Goal: Information Seeking & Learning: Find specific fact

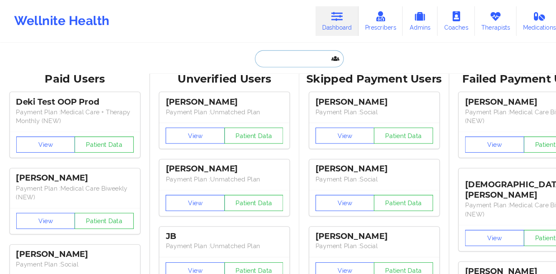
click at [255, 51] on input "text" at bounding box center [278, 55] width 82 height 16
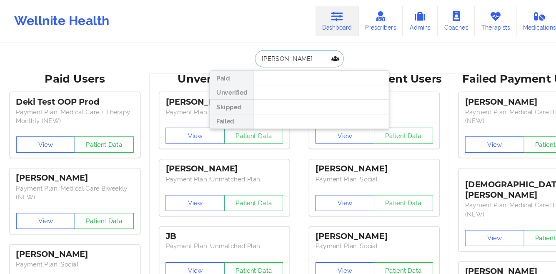
type input "nicholas ruebel"
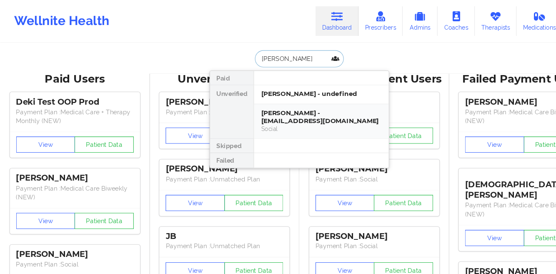
click at [285, 103] on div "Nicholas Ruebel - nickruebel@gmail.com" at bounding box center [298, 108] width 112 height 15
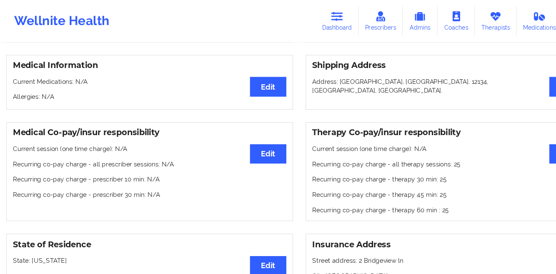
scroll to position [177, 0]
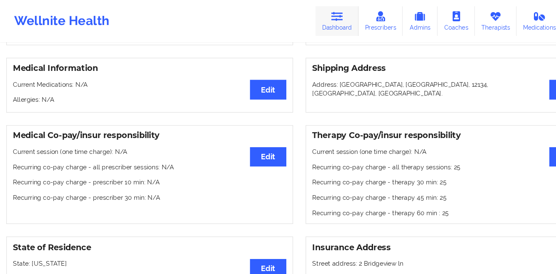
click at [323, 25] on link "Dashboard" at bounding box center [313, 19] width 40 height 27
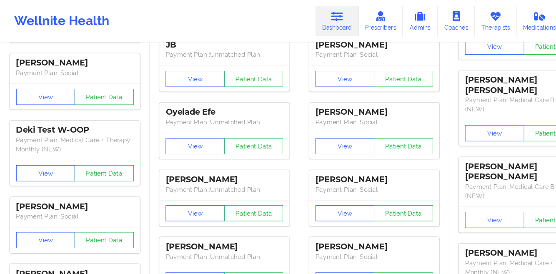
scroll to position [3, 0]
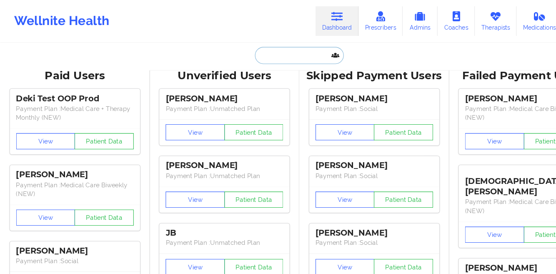
click at [251, 51] on input "text" at bounding box center [278, 52] width 82 height 16
paste input "[PERSON_NAME]"
type input "[PERSON_NAME]"
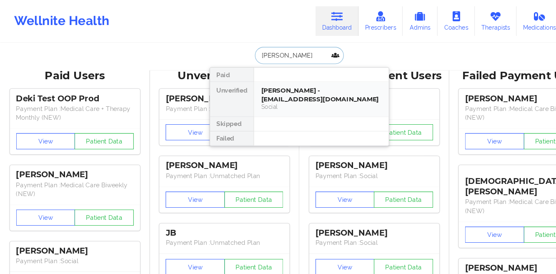
click at [246, 92] on div "[PERSON_NAME] - [EMAIL_ADDRESS][DOMAIN_NAME]" at bounding box center [298, 87] width 112 height 15
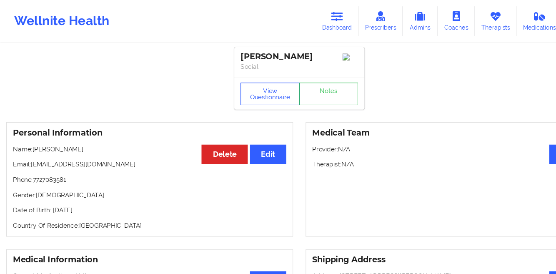
click at [240, 89] on button "View Questionnaire" at bounding box center [250, 87] width 55 height 21
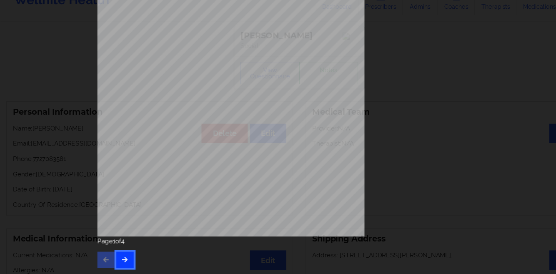
click at [112, 258] on icon "button" at bounding box center [115, 259] width 7 height 5
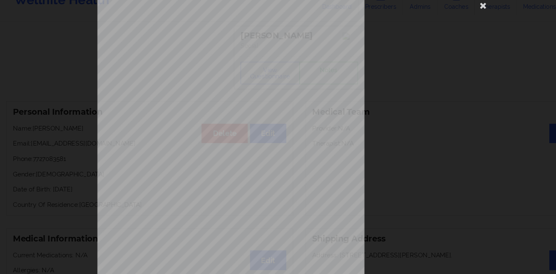
scroll to position [124, 0]
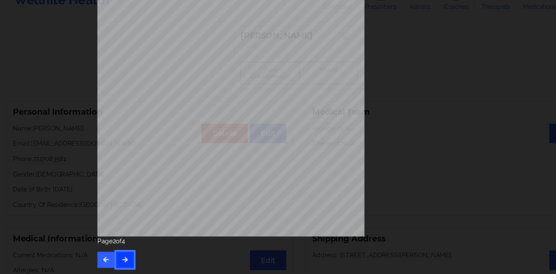
click at [112, 258] on icon "button" at bounding box center [115, 259] width 7 height 5
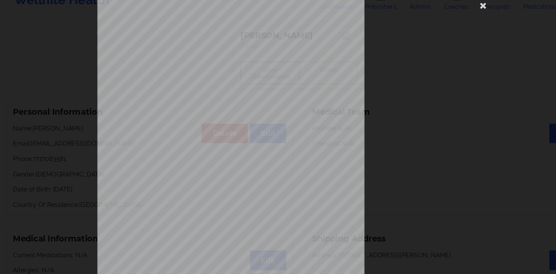
scroll to position [0, 0]
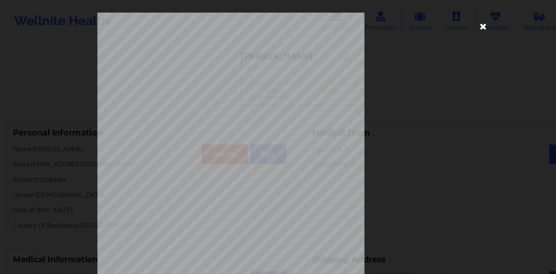
click at [445, 24] on icon at bounding box center [448, 23] width 13 height 13
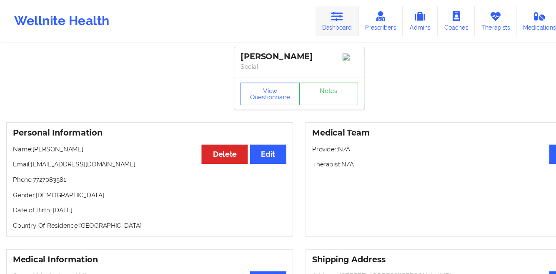
click at [311, 21] on link "Dashboard" at bounding box center [313, 19] width 40 height 27
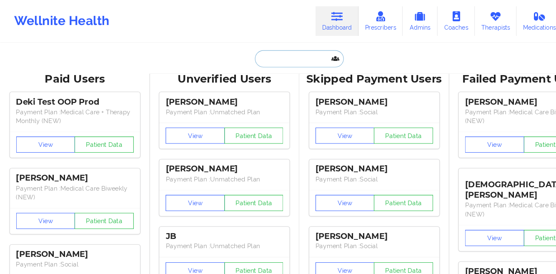
click at [246, 52] on input "text" at bounding box center [278, 55] width 82 height 16
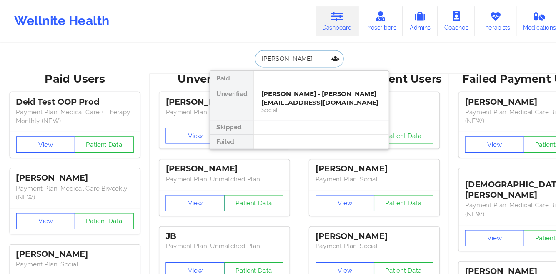
type input "michele johnson"
click at [248, 83] on div "Michele Johnson - micheleljohnson@outlook.com" at bounding box center [298, 90] width 112 height 15
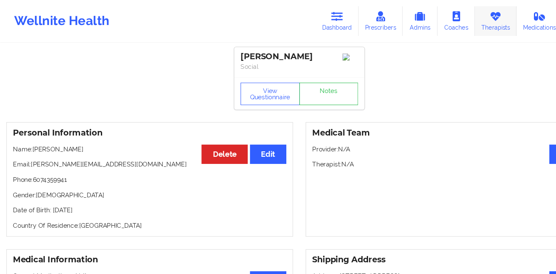
click at [452, 23] on link "Therapists" at bounding box center [460, 19] width 39 height 27
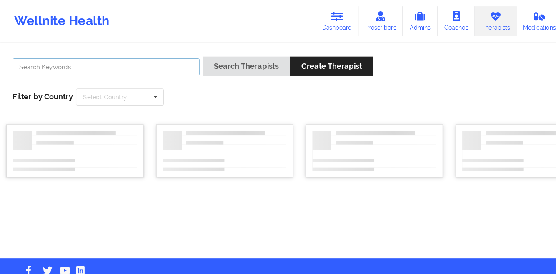
click at [151, 69] on input "text" at bounding box center [99, 62] width 174 height 16
paste input "[PERSON_NAME]"
type input "[PERSON_NAME]"
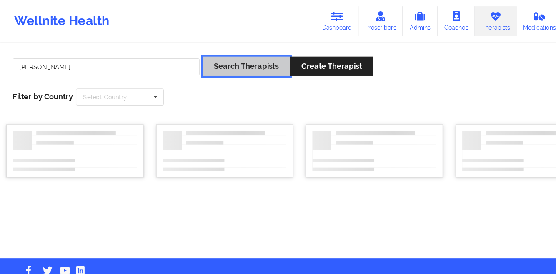
click at [208, 67] on button "Search Therapists" at bounding box center [228, 61] width 81 height 18
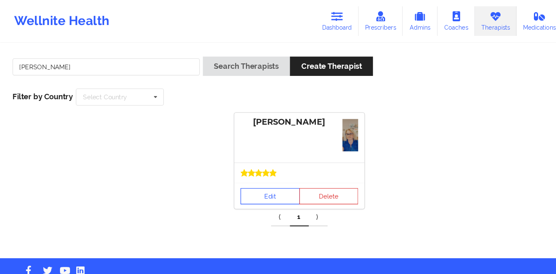
click at [242, 177] on link "Edit" at bounding box center [250, 182] width 55 height 15
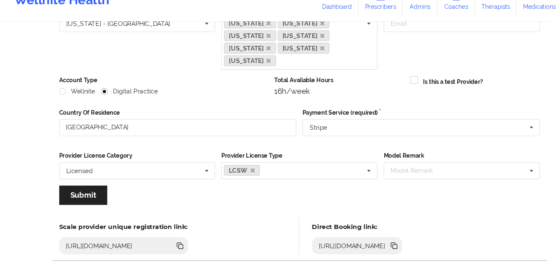
scroll to position [123, 0]
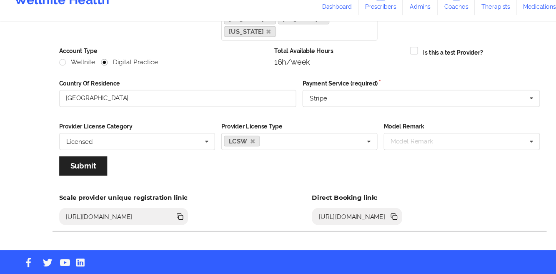
click at [367, 217] on icon at bounding box center [365, 219] width 4 height 4
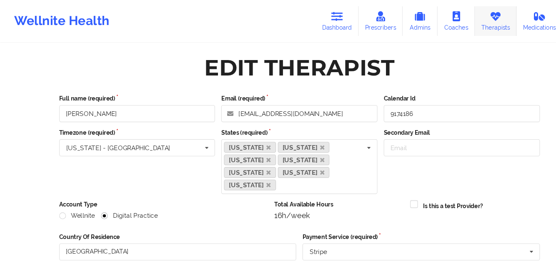
click at [457, 21] on link "Therapists" at bounding box center [460, 19] width 39 height 27
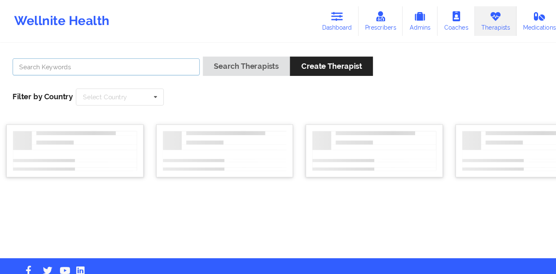
click at [120, 65] on input "text" at bounding box center [99, 62] width 174 height 16
paste input "[PERSON_NAME]"
type input "[PERSON_NAME]"
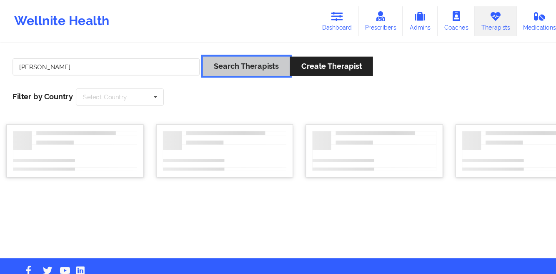
click at [217, 62] on button "Search Therapists" at bounding box center [228, 61] width 81 height 18
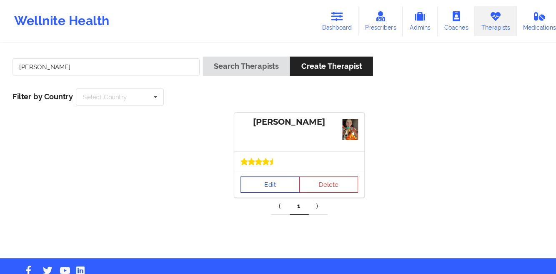
click at [244, 171] on link "Edit" at bounding box center [250, 171] width 55 height 15
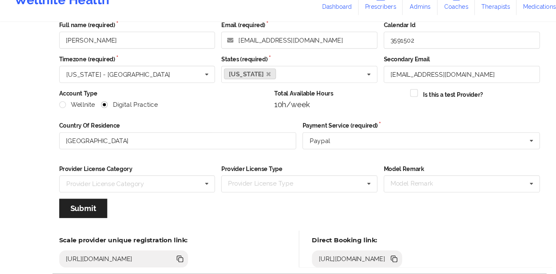
scroll to position [100, 0]
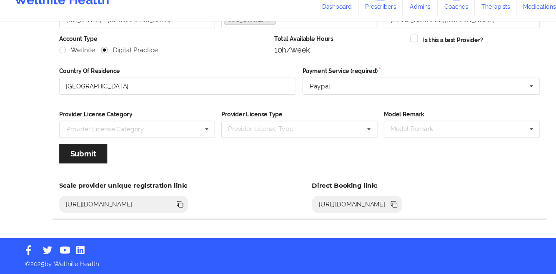
click at [369, 209] on icon at bounding box center [367, 209] width 4 height 4
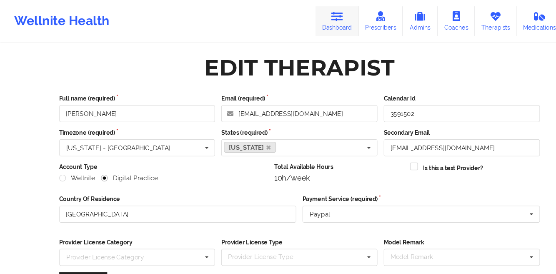
click at [311, 17] on icon at bounding box center [312, 15] width 11 height 9
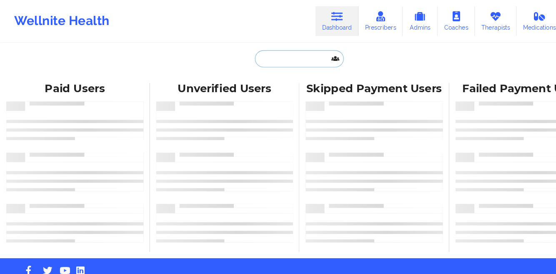
click at [255, 55] on input "text" at bounding box center [278, 55] width 82 height 16
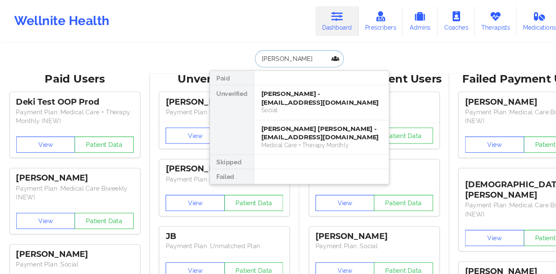
type input "[PERSON_NAME]"
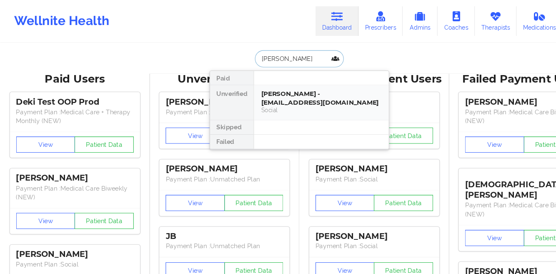
click at [260, 100] on div "Social" at bounding box center [298, 102] width 112 height 7
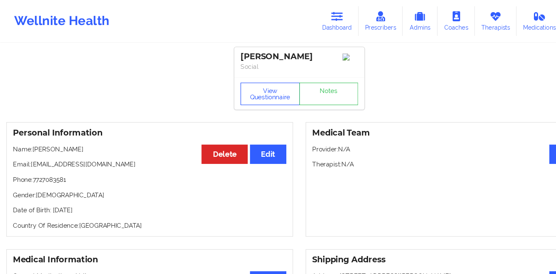
click at [245, 84] on button "View Questionnaire" at bounding box center [250, 87] width 55 height 21
click at [246, 87] on div "View Questionnaire Notes" at bounding box center [277, 87] width 109 height 21
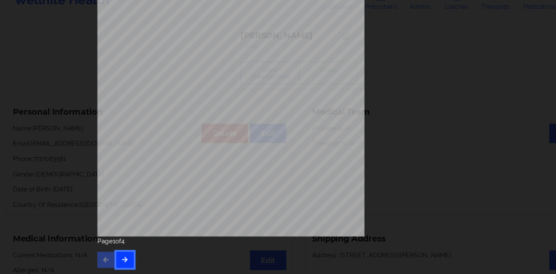
click at [112, 259] on icon "button" at bounding box center [115, 259] width 7 height 5
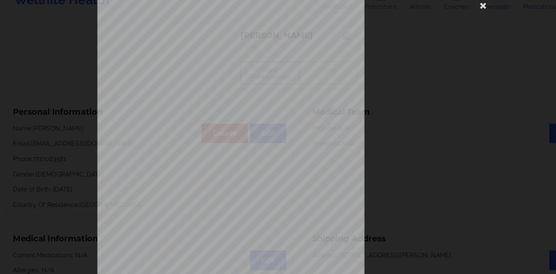
scroll to position [124, 0]
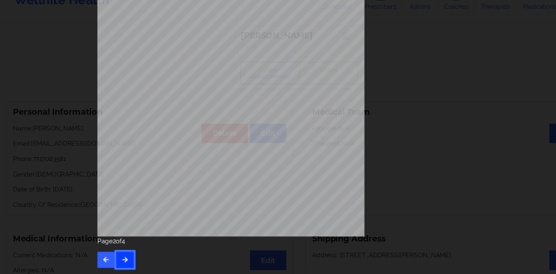
click at [112, 259] on icon "button" at bounding box center [115, 259] width 7 height 5
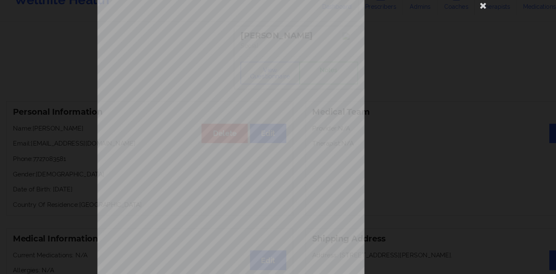
scroll to position [0, 0]
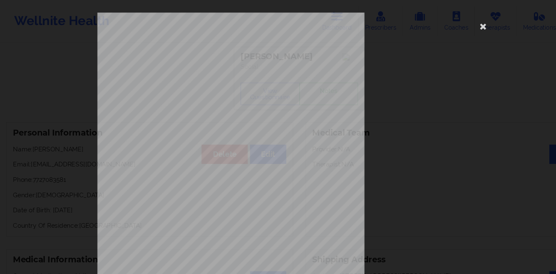
click at [59, 97] on div "commercial Insurance Member ID for patient This patient has not provided his Me…" at bounding box center [278, 137] width 556 height 274
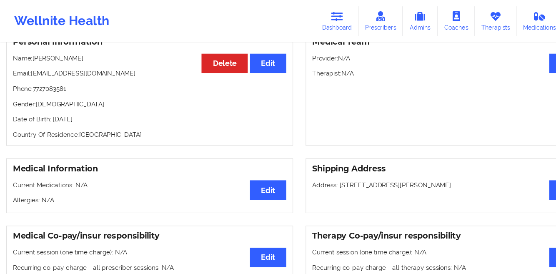
scroll to position [75, 0]
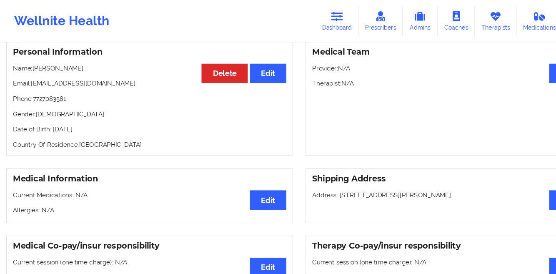
click at [98, 122] on p "Date of Birth: [DEMOGRAPHIC_DATA]" at bounding box center [139, 120] width 254 height 8
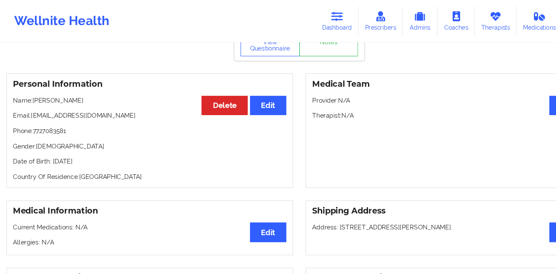
scroll to position [45, 0]
click at [248, 105] on button "Edit" at bounding box center [249, 98] width 34 height 18
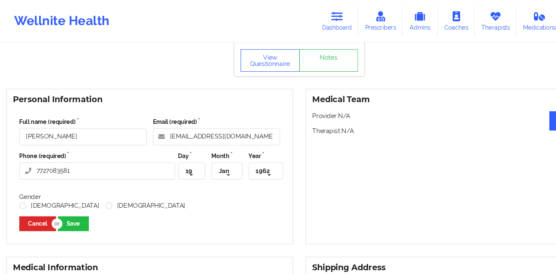
scroll to position [29, 0]
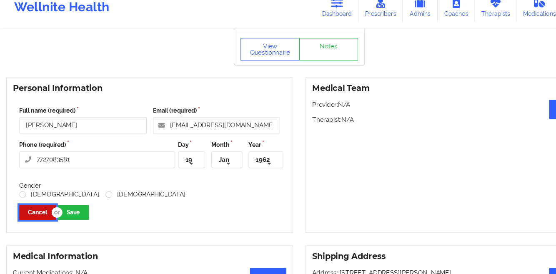
click at [29, 212] on button "Cancel" at bounding box center [35, 210] width 34 height 14
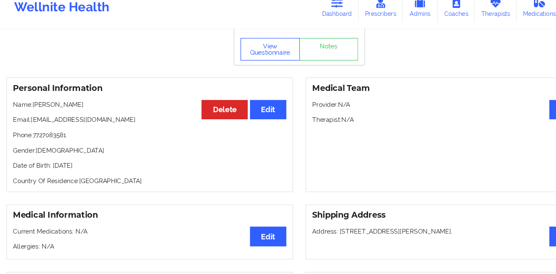
click at [235, 65] on button "View Questionnaire" at bounding box center [250, 58] width 55 height 21
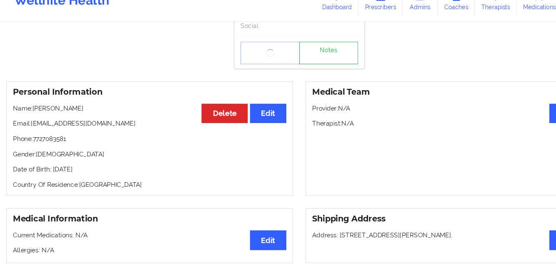
scroll to position [19, 0]
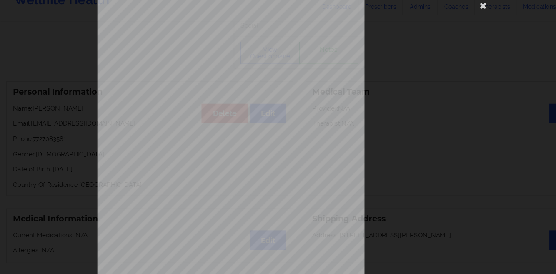
click at [61, 163] on div "commercial Insurance Member ID for patient 934917914 Insurance company name det…" at bounding box center [278, 137] width 556 height 274
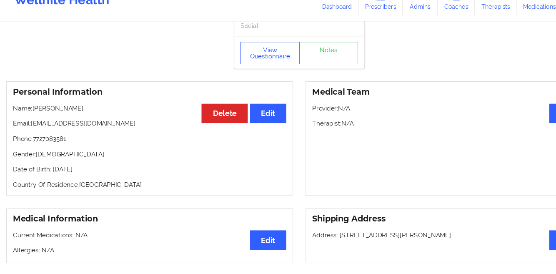
click at [252, 67] on button "View Questionnaire" at bounding box center [250, 68] width 55 height 21
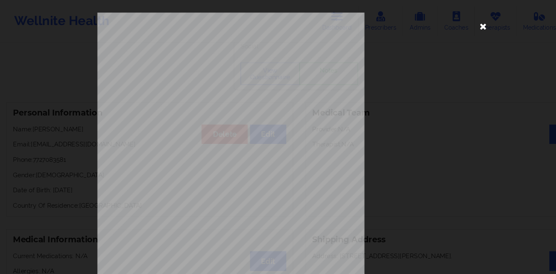
click at [444, 27] on icon at bounding box center [448, 23] width 13 height 13
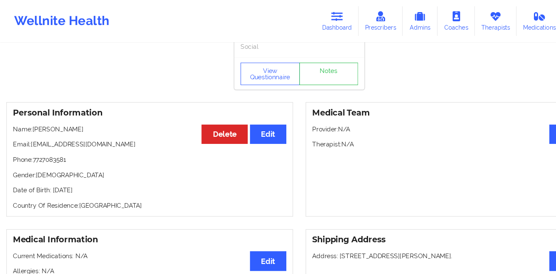
drag, startPoint x: 108, startPoint y: 179, endPoint x: 46, endPoint y: 177, distance: 62.1
click at [46, 177] on p "Date of Birth: [DEMOGRAPHIC_DATA]" at bounding box center [139, 176] width 254 height 8
copy p "[DATE]"
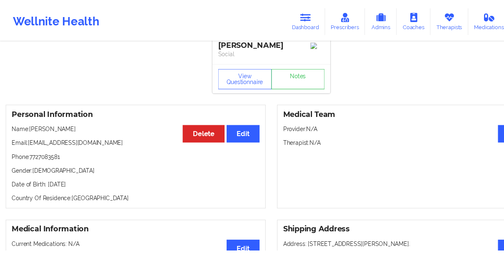
scroll to position [0, 0]
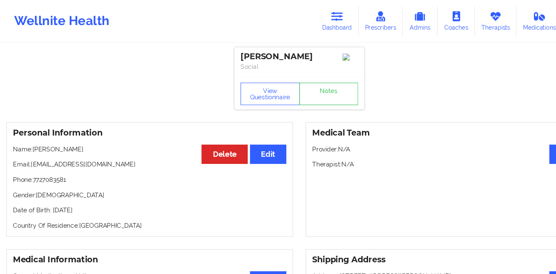
drag, startPoint x: 82, startPoint y: 140, endPoint x: 32, endPoint y: 142, distance: 49.2
click at [32, 142] on p "Name: [PERSON_NAME]" at bounding box center [139, 138] width 254 height 8
copy p "[PERSON_NAME]"
